Goal: Transaction & Acquisition: Purchase product/service

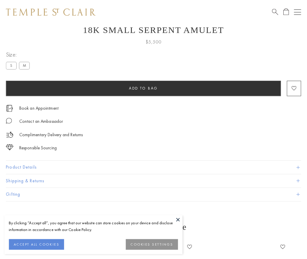
scroll to position [23, 0]
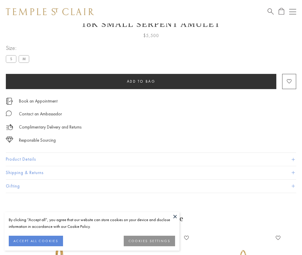
click at [141, 81] on span "Add to bag" at bounding box center [141, 81] width 29 height 5
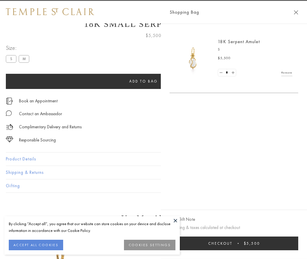
click at [244, 244] on button "Checkout $5,500" at bounding box center [233, 244] width 129 height 14
